Goal: Task Accomplishment & Management: Use online tool/utility

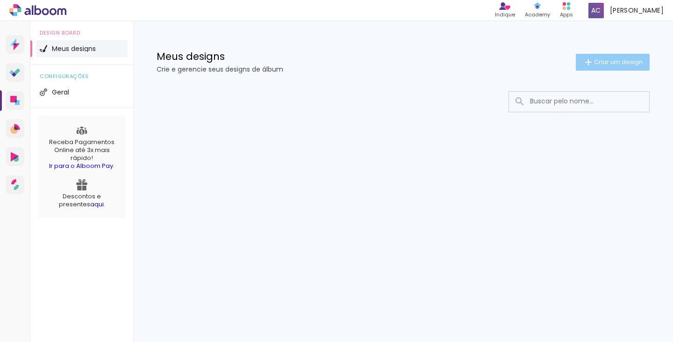
click at [589, 64] on iron-icon at bounding box center [588, 62] width 11 height 11
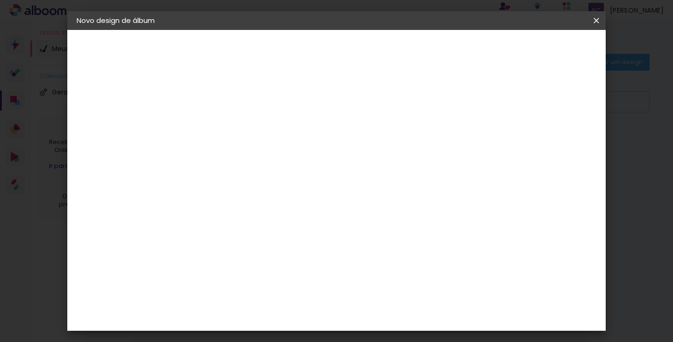
click at [229, 129] on input at bounding box center [229, 125] width 0 height 14
type input "Casamento Carol e Guimyts"
type paper-input "Casamento Carol e Guimyts"
click at [325, 53] on paper-button "Avançar" at bounding box center [302, 50] width 46 height 16
click at [293, 154] on input "[GEOGRAPHIC_DATA]" at bounding box center [249, 149] width 87 height 12
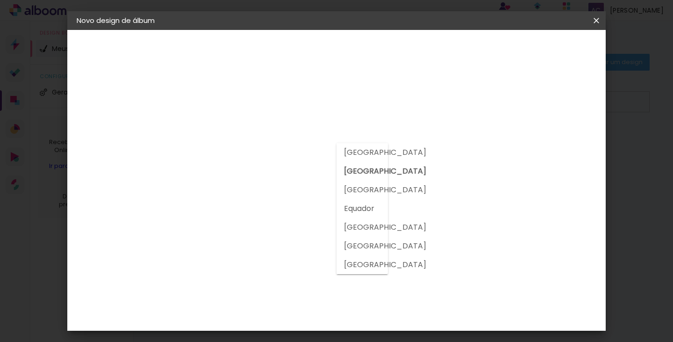
click at [0, 0] on slot "[GEOGRAPHIC_DATA]" at bounding box center [0, 0] width 0 height 0
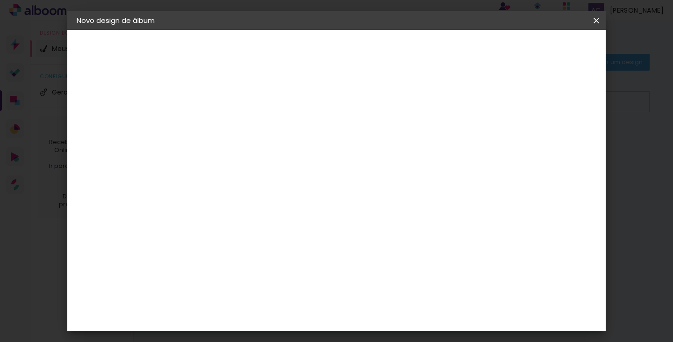
click at [287, 180] on input at bounding box center [253, 178] width 94 height 12
type input "fotos"
type paper-input "fotos"
click at [244, 245] on div "Loja das Fotos" at bounding box center [233, 251] width 21 height 22
click at [244, 248] on div "Loja das Fotos" at bounding box center [233, 251] width 21 height 22
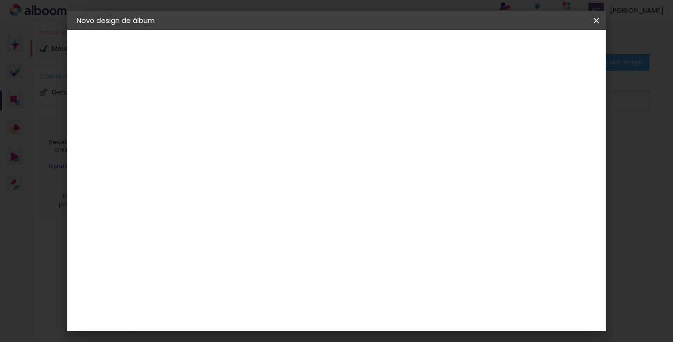
click at [244, 248] on div "Loja das Fotos" at bounding box center [233, 251] width 21 height 22
click at [240, 244] on div "Loja das Fotos" at bounding box center [233, 251] width 21 height 22
click at [229, 239] on paper-item "Loja das Fotos" at bounding box center [244, 252] width 82 height 32
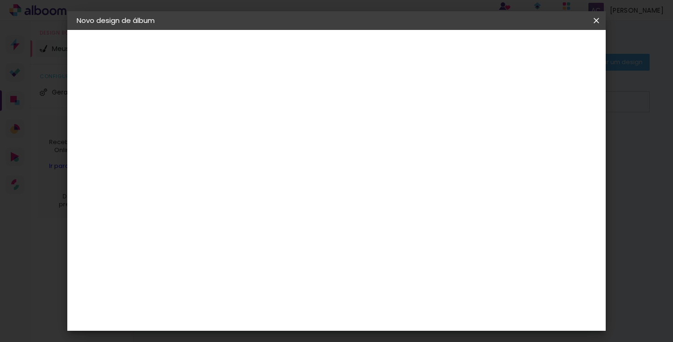
click at [211, 246] on img at bounding box center [213, 251] width 11 height 11
click at [215, 246] on img at bounding box center [213, 251] width 11 height 11
click at [282, 181] on input "fotos" at bounding box center [244, 178] width 76 height 12
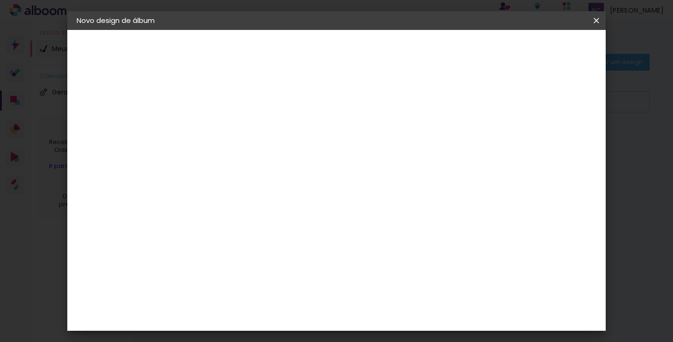
type input "f"
click at [241, 231] on div "Loja das Fotos" at bounding box center [233, 242] width 21 height 22
click at [0, 0] on slot "Avançar" at bounding box center [0, 0] width 0 height 0
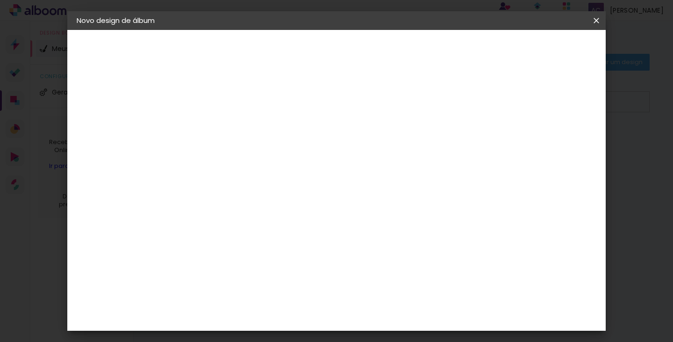
click at [266, 156] on input "text" at bounding box center [247, 163] width 36 height 14
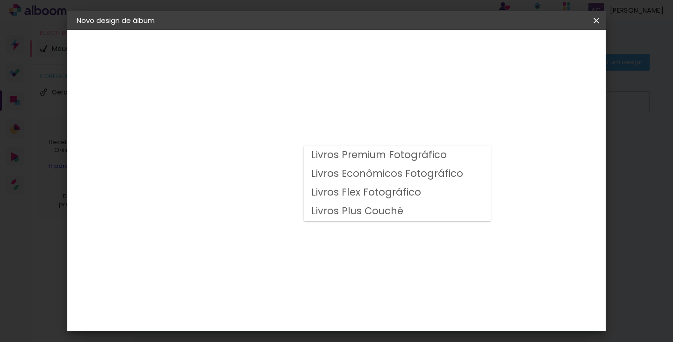
click at [0, 0] on slot "Livros Premium Fotográfico" at bounding box center [0, 0] width 0 height 0
type input "Livros Premium Fotográfico"
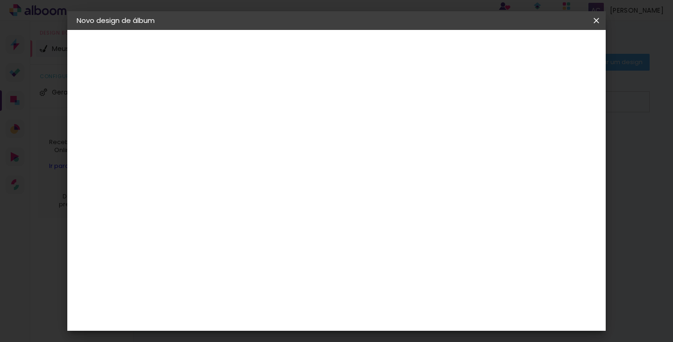
click at [327, 241] on span "30 × 40 cm" at bounding box center [310, 245] width 35 height 19
click at [0, 0] on slot "Avançar" at bounding box center [0, 0] width 0 height 0
click at [232, 84] on div "mm Mostrar sangria 40 cm Largura da página 30.5 cm Altura 80 cm Largura da lâmi…" at bounding box center [375, 69] width 373 height 79
click at [485, 102] on div at bounding box center [481, 101] width 8 height 8
type paper-checkbox "on"
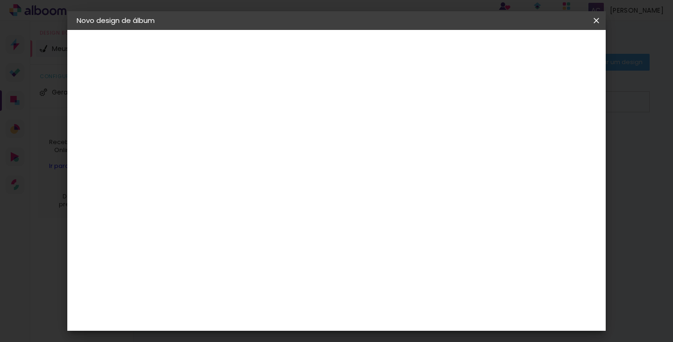
click at [547, 55] on paper-button "Iniciar design" at bounding box center [516, 50] width 61 height 16
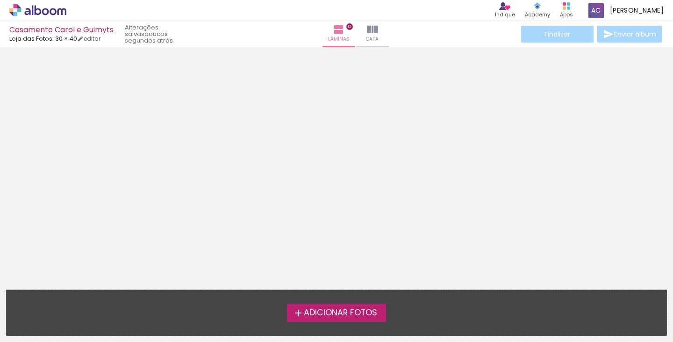
click at [258, 121] on div at bounding box center [336, 164] width 673 height 229
click at [346, 313] on span "Adicionar Fotos" at bounding box center [340, 312] width 73 height 8
click at [0, 0] on input "file" at bounding box center [0, 0] width 0 height 0
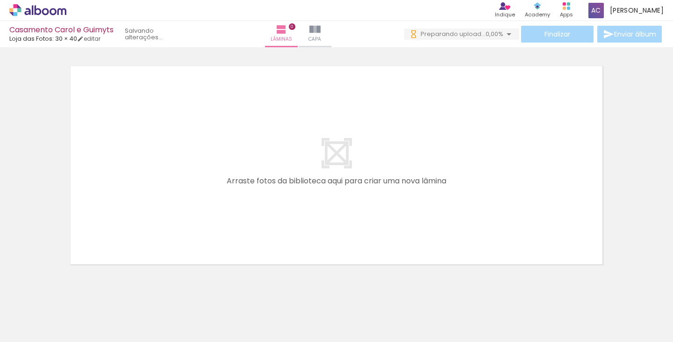
scroll to position [0, 977]
